Goal: Transaction & Acquisition: Purchase product/service

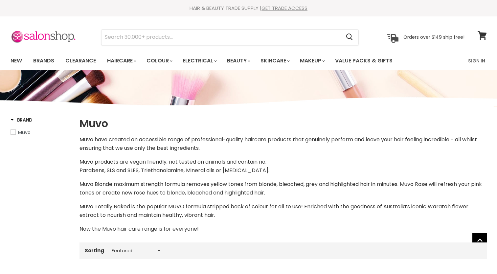
select select "manual"
click at [54, 36] on img at bounding box center [44, 37] width 66 height 14
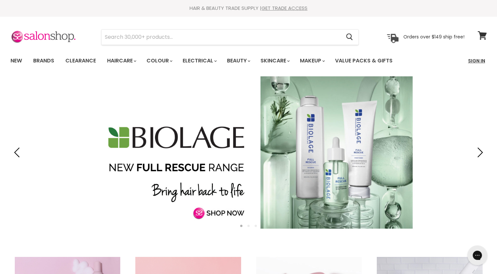
click at [481, 63] on link "Sign In" at bounding box center [476, 61] width 25 height 14
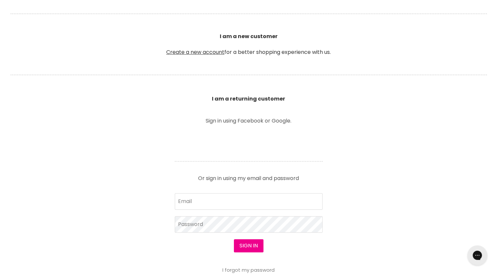
scroll to position [164, 0]
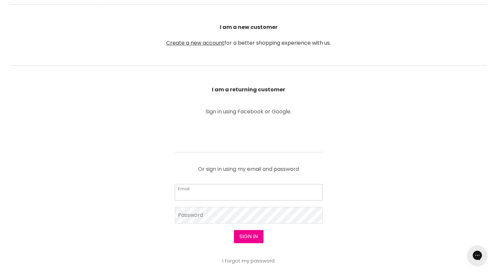
click at [222, 191] on input "Email" at bounding box center [249, 192] width 148 height 16
click at [205, 196] on input "Email" at bounding box center [249, 192] width 148 height 16
type input "[EMAIL_ADDRESS][DOMAIN_NAME]"
click at [234, 230] on button "Sign in" at bounding box center [249, 236] width 30 height 13
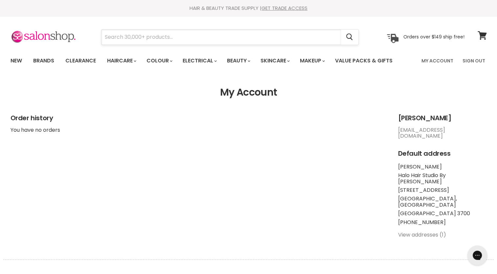
click at [132, 35] on input "Search" at bounding box center [220, 37] width 239 height 15
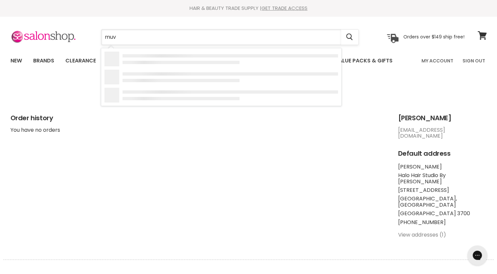
type input "muvo"
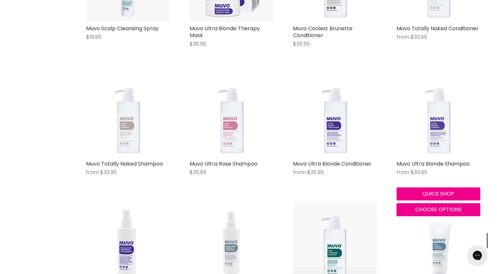
scroll to position [525, 0]
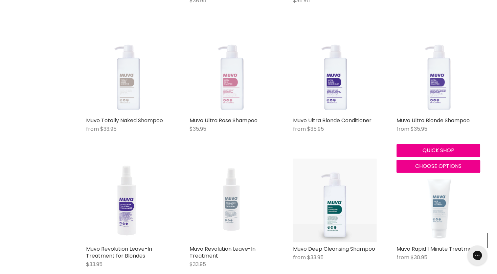
click at [443, 92] on img "Main content" at bounding box center [438, 72] width 84 height 84
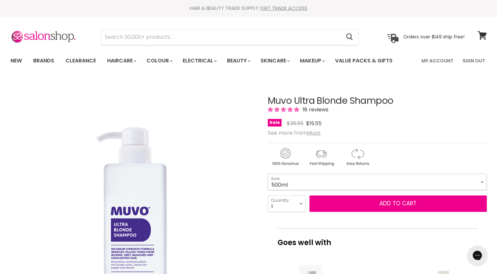
click at [477, 180] on select "500ml 1 Litre" at bounding box center [377, 182] width 219 height 16
click at [474, 181] on select "500ml 1 Litre" at bounding box center [377, 182] width 219 height 16
